Goal: Task Accomplishment & Management: Use online tool/utility

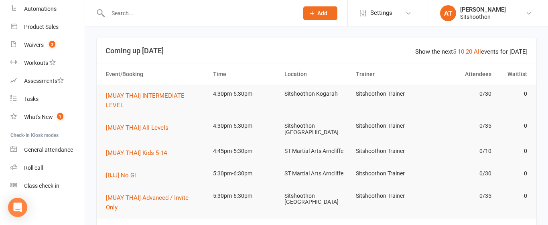
scroll to position [142, 0]
click at [48, 186] on div "Class check-in" at bounding box center [41, 186] width 35 height 6
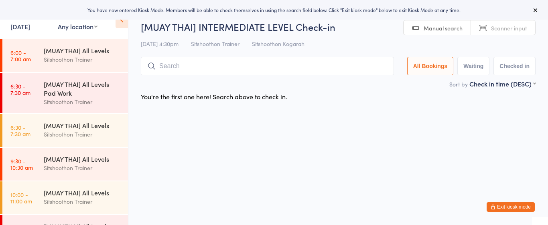
select select "2"
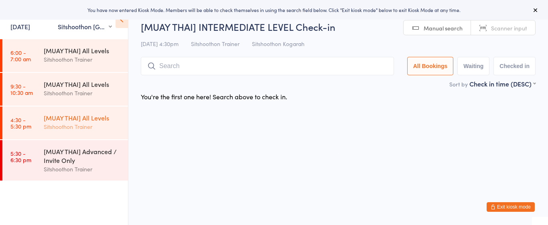
click at [82, 124] on div "Sitshoothon Trainer" at bounding box center [82, 126] width 77 height 9
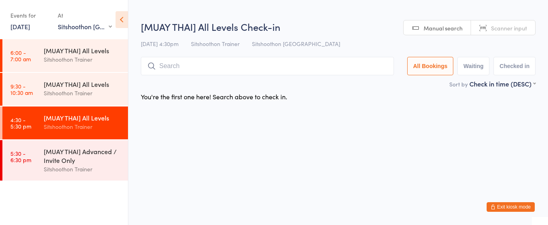
click at [227, 69] on input "search" at bounding box center [267, 66] width 253 height 18
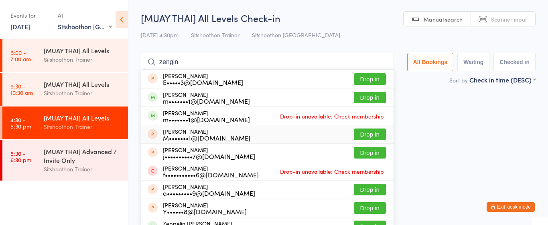
type input "zengin"
click at [364, 132] on button "Drop in" at bounding box center [370, 135] width 32 height 12
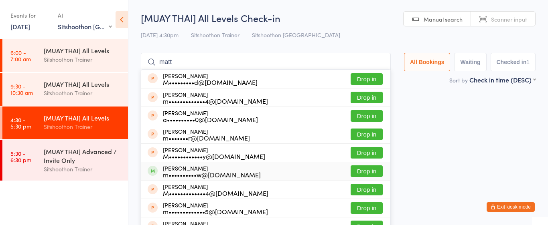
type input "matt"
click at [361, 170] on button "Drop in" at bounding box center [367, 172] width 32 height 12
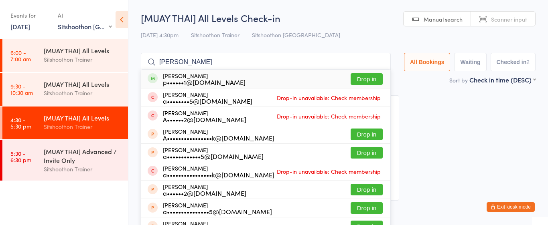
type input "andrew prenzel"
click at [372, 79] on button "Drop in" at bounding box center [367, 79] width 32 height 12
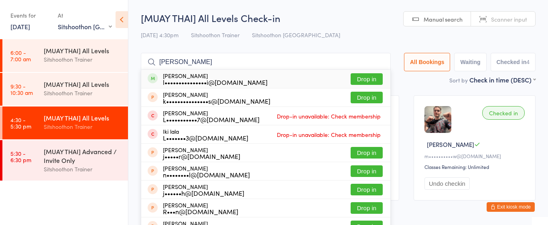
type input "lalith"
click at [358, 80] on button "Drop in" at bounding box center [367, 79] width 32 height 12
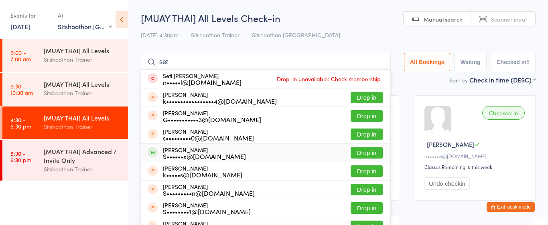
type input "set"
click at [365, 154] on button "Drop in" at bounding box center [367, 153] width 32 height 12
